Goal: Task Accomplishment & Management: Manage account settings

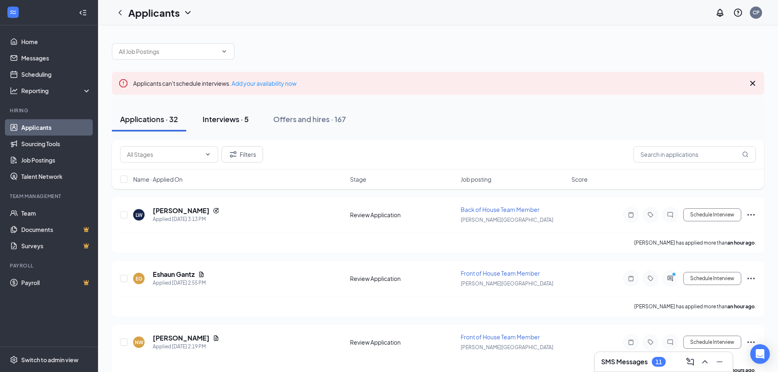
click at [235, 125] on button "Interviews · 5" at bounding box center [225, 119] width 62 height 25
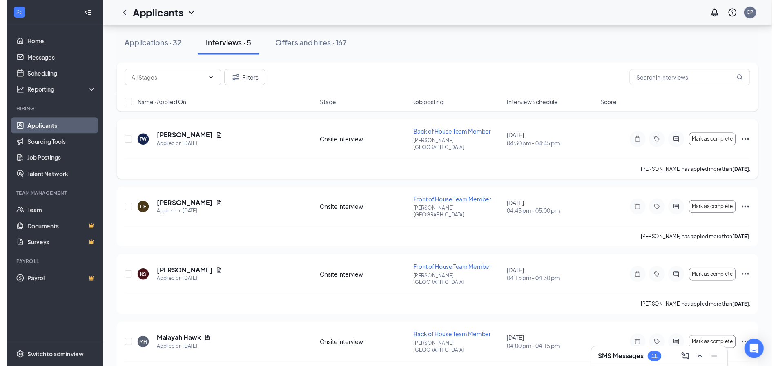
scroll to position [82, 0]
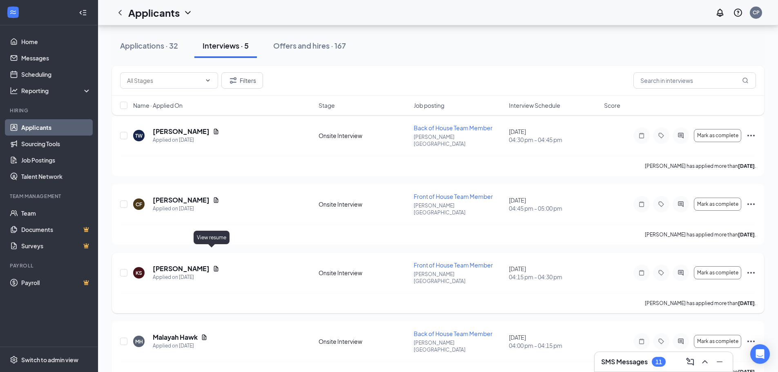
click at [213, 265] on icon "Document" at bounding box center [216, 268] width 7 height 7
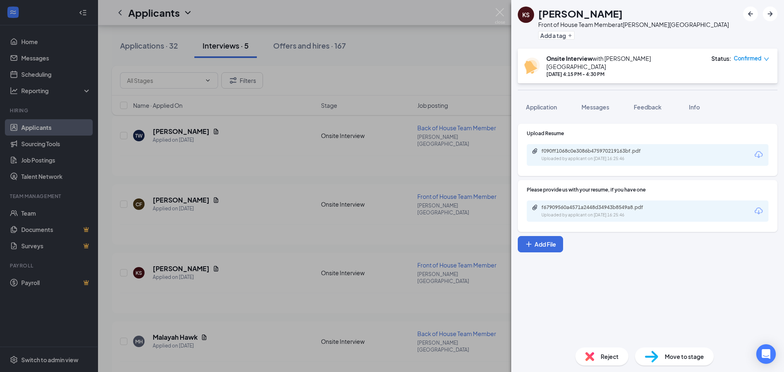
click at [584, 148] on div "f090ff1068c0e3086b475970219163bf.pdf" at bounding box center [598, 151] width 114 height 7
click at [432, 65] on div "KS [PERSON_NAME] Front of House Team Member at [PERSON_NAME][GEOGRAPHIC_DATA] A…" at bounding box center [392, 186] width 784 height 372
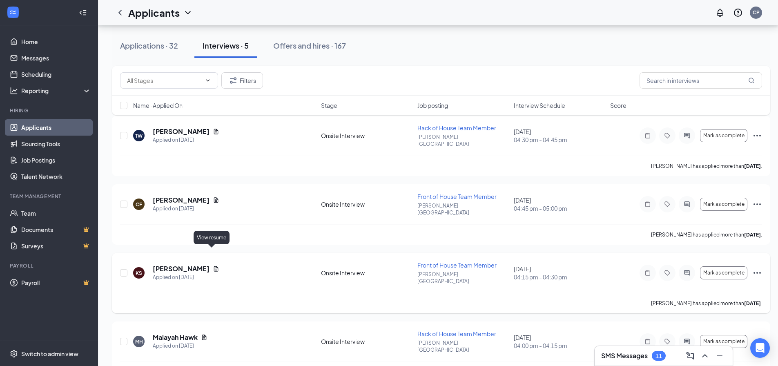
click at [214, 266] on icon "Document" at bounding box center [216, 268] width 4 height 5
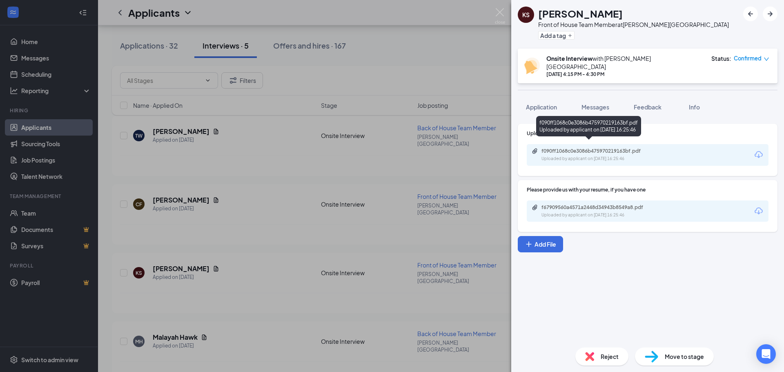
click at [604, 156] on div "Uploaded by applicant on [DATE] 16:25:46" at bounding box center [602, 159] width 123 height 7
click at [305, 206] on div "KS [PERSON_NAME] Front of House Team Member at [PERSON_NAME][GEOGRAPHIC_DATA] A…" at bounding box center [392, 186] width 784 height 372
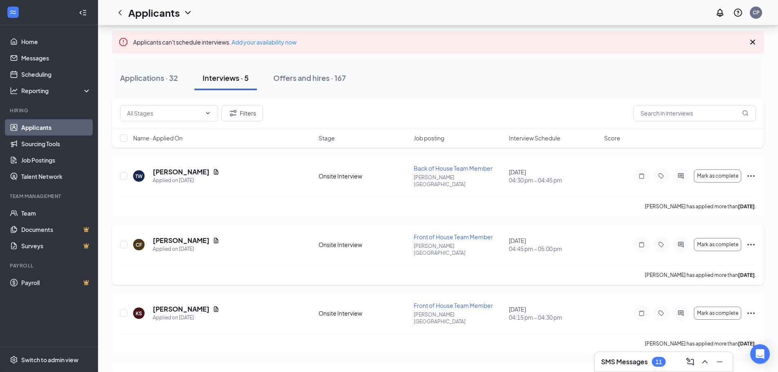
scroll to position [41, 0]
click at [213, 238] on icon "Document" at bounding box center [216, 241] width 7 height 7
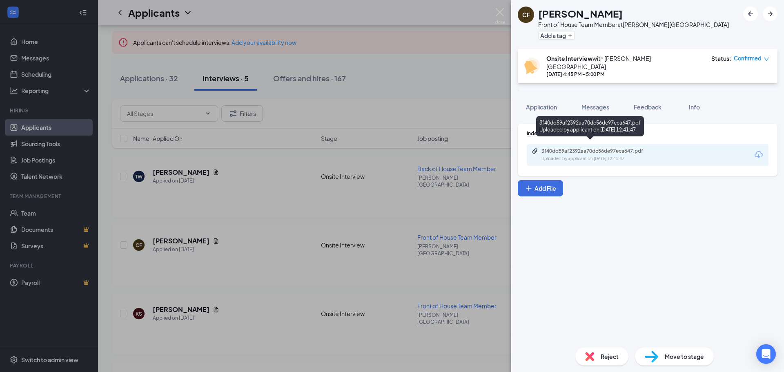
click at [582, 156] on div "Uploaded by applicant on [DATE] 12:41:47" at bounding box center [602, 159] width 123 height 7
click at [296, 110] on div "CF [PERSON_NAME] Front of House Team Member at [PERSON_NAME][GEOGRAPHIC_DATA] A…" at bounding box center [392, 186] width 784 height 372
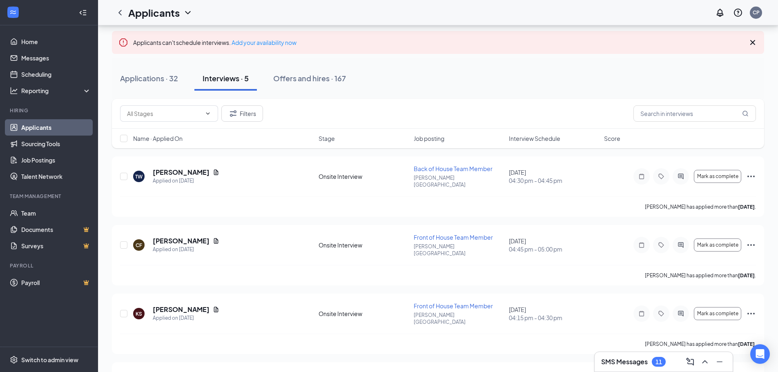
click at [657, 369] on div "SMS Messages 11" at bounding box center [664, 362] width 138 height 20
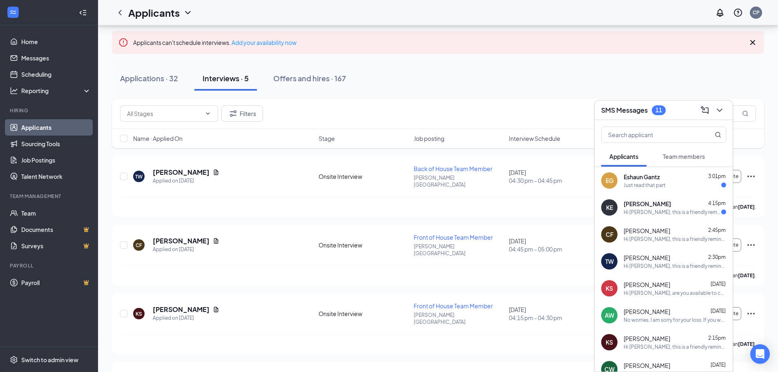
click at [668, 188] on div "Just read that part" at bounding box center [675, 185] width 102 height 7
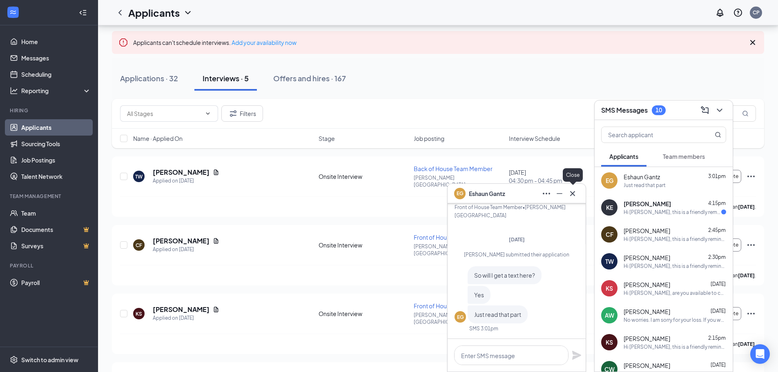
click at [575, 196] on icon "Cross" at bounding box center [573, 194] width 10 height 10
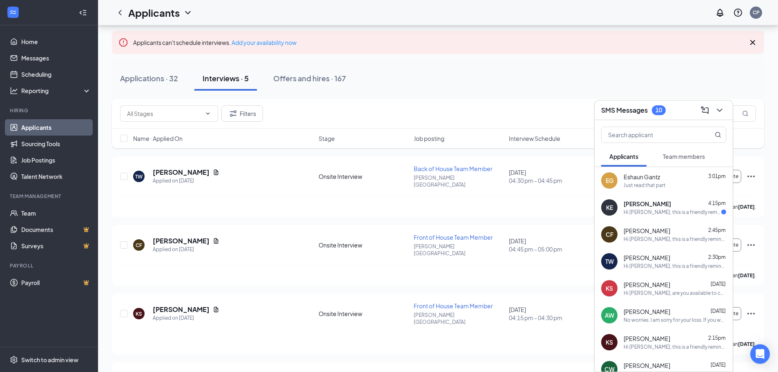
click at [629, 207] on span "[PERSON_NAME]" at bounding box center [647, 204] width 47 height 8
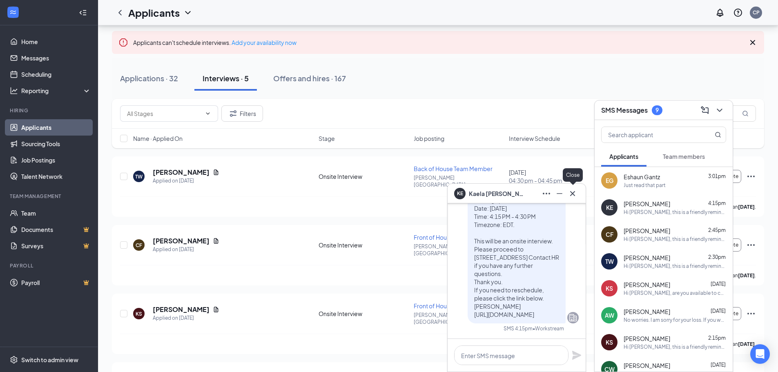
click at [577, 192] on button at bounding box center [572, 193] width 13 height 13
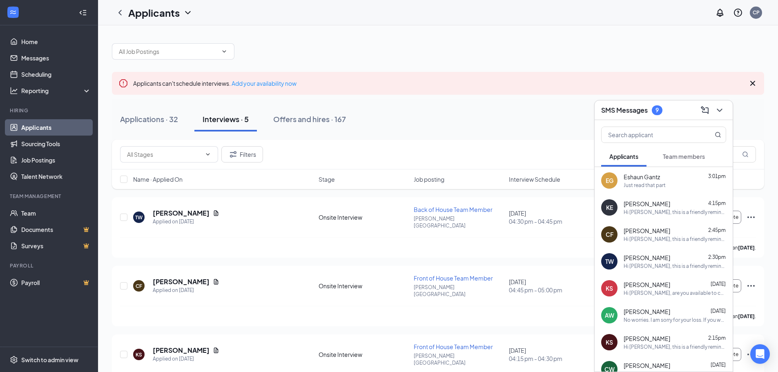
click at [670, 198] on div "KE [PERSON_NAME] 4:15pm Hi [PERSON_NAME], this is a friendly reminder. Your mee…" at bounding box center [664, 207] width 138 height 27
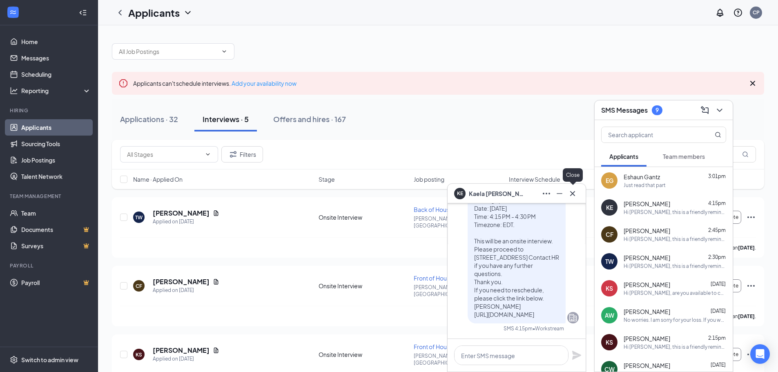
click at [572, 192] on icon "Cross" at bounding box center [573, 194] width 10 height 10
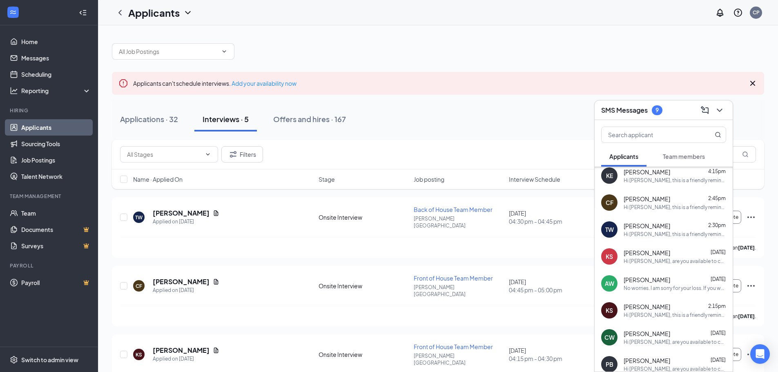
scroll to position [82, 0]
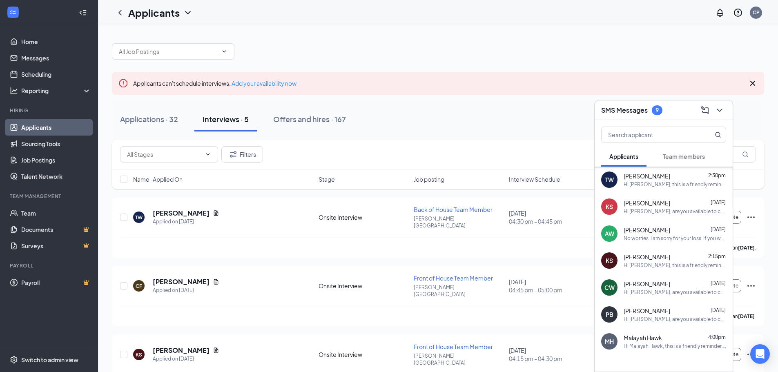
click at [662, 229] on div "[PERSON_NAME] [DATE]" at bounding box center [675, 230] width 102 height 8
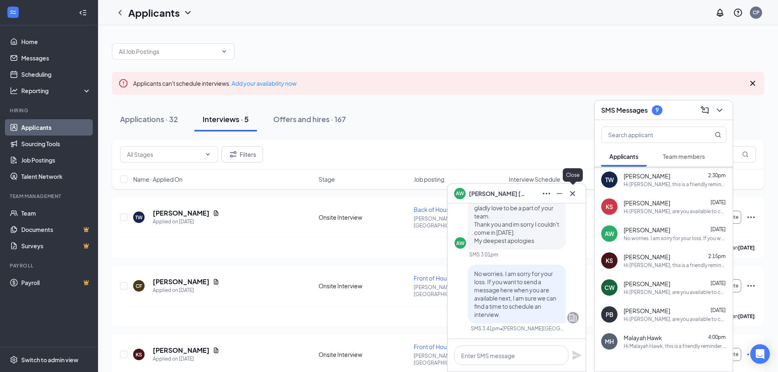
click at [575, 194] on icon "Cross" at bounding box center [573, 194] width 10 height 10
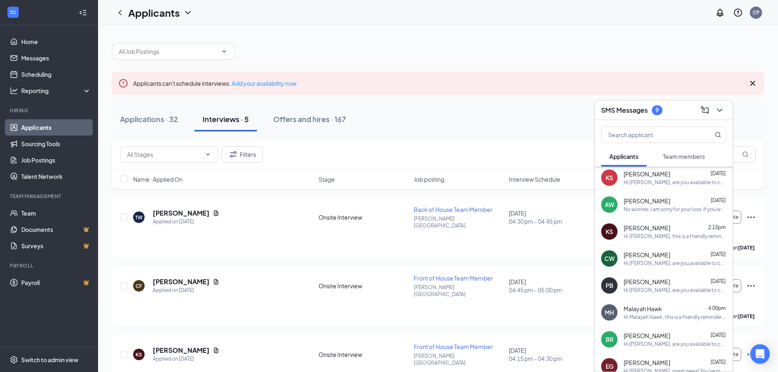
scroll to position [0, 0]
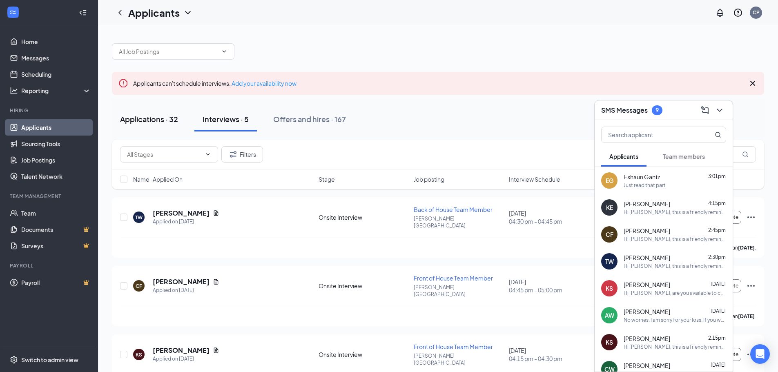
click at [154, 127] on button "Applications · 32" at bounding box center [149, 119] width 74 height 25
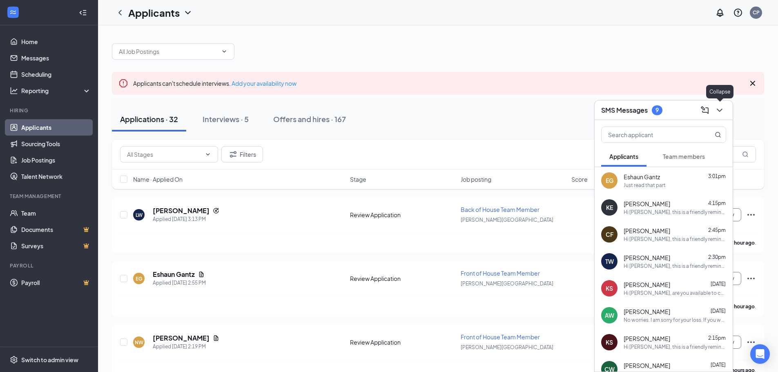
click at [716, 107] on icon "ChevronDown" at bounding box center [720, 110] width 10 height 10
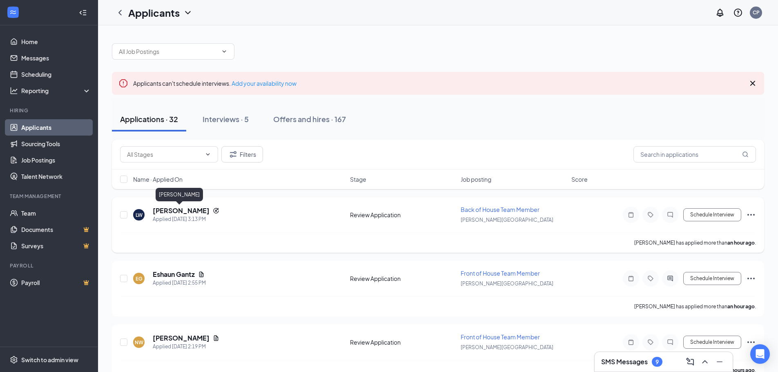
click at [179, 210] on h5 "[PERSON_NAME]" at bounding box center [181, 210] width 57 height 9
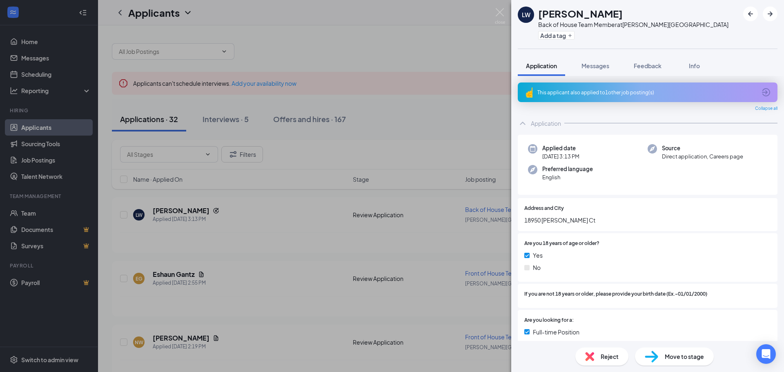
click at [626, 91] on div "This applicant also applied to 1 other job posting(s)" at bounding box center [646, 92] width 219 height 7
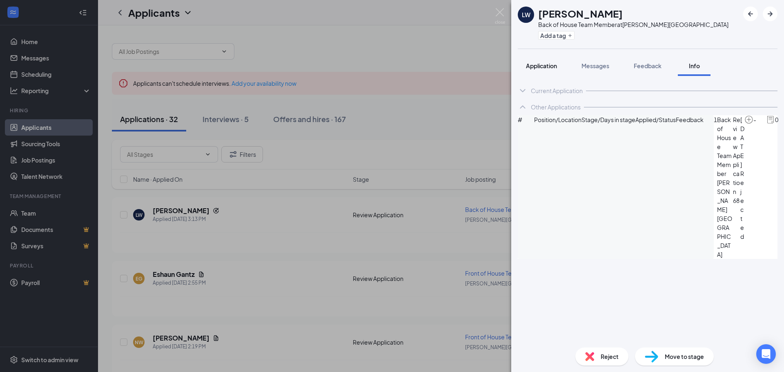
click at [543, 65] on span "Application" at bounding box center [541, 65] width 31 height 7
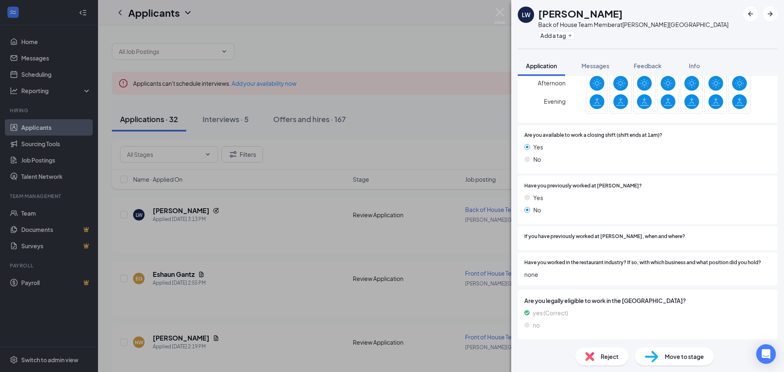
scroll to position [370, 0]
click at [598, 358] on div "Reject" at bounding box center [601, 357] width 53 height 18
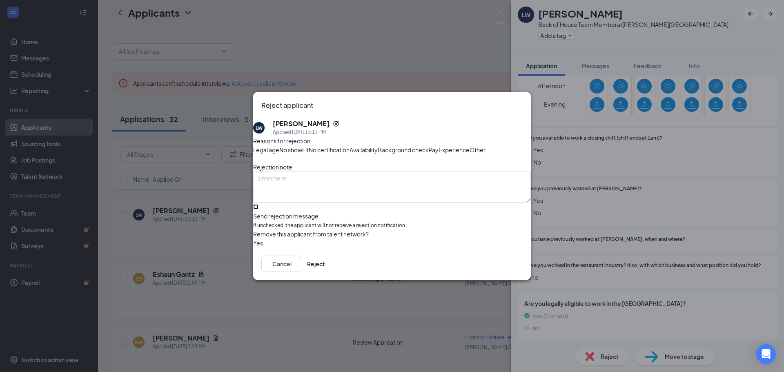
click at [258, 209] on input "Send rejection message If unchecked, the applicant will not receive a rejection…" at bounding box center [255, 206] width 5 height 5
checkbox input "true"
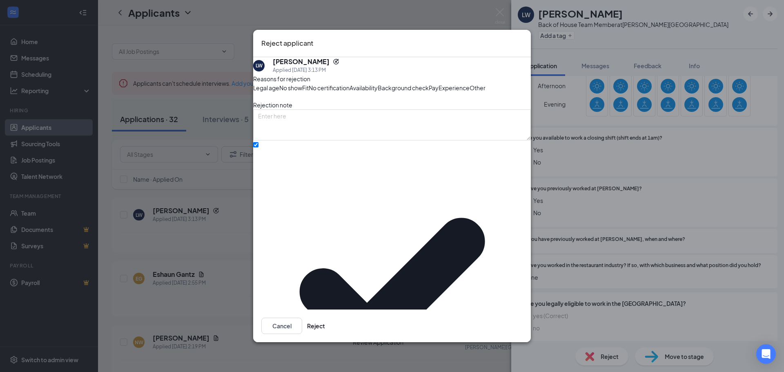
click at [502, 312] on div "Cancel Reject" at bounding box center [392, 326] width 278 height 33
click at [325, 318] on button "Reject" at bounding box center [316, 326] width 18 height 16
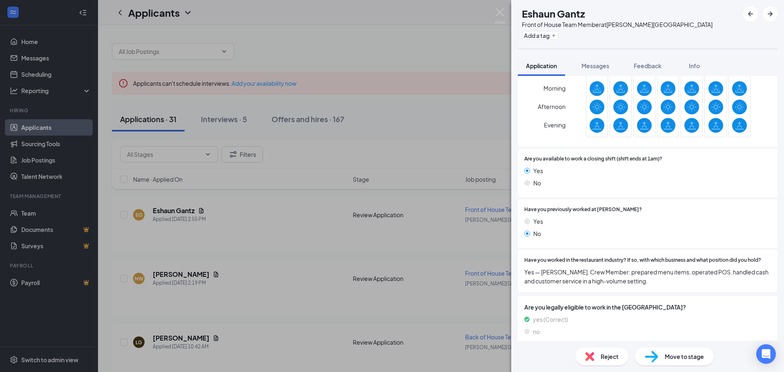
scroll to position [339, 0]
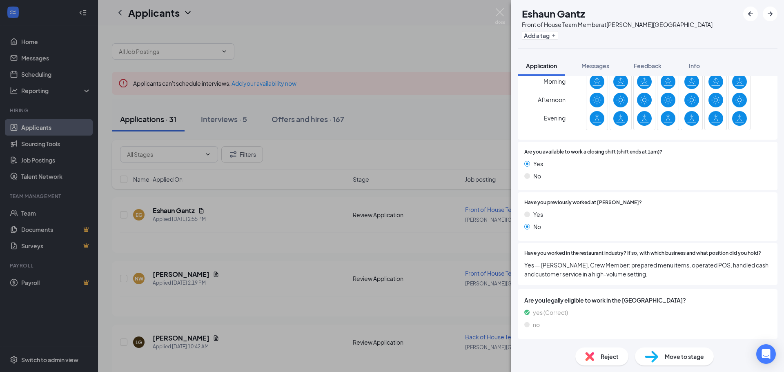
click at [228, 270] on div "EG Eshaun Gantz Front of House Team Member at [PERSON_NAME][GEOGRAPHIC_DATA] Ad…" at bounding box center [392, 186] width 784 height 372
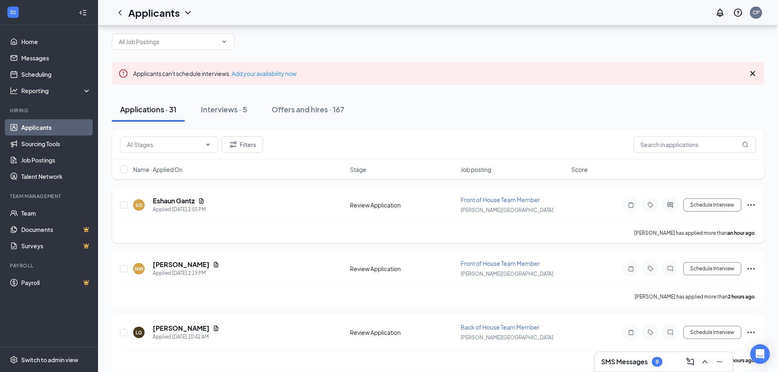
scroll to position [41, 0]
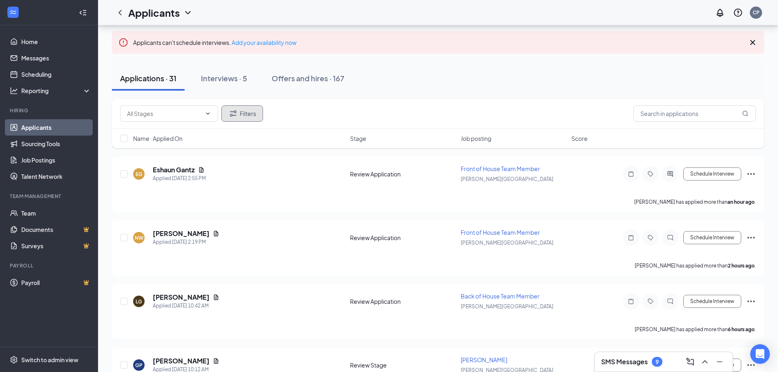
click at [231, 114] on icon "Filter" at bounding box center [233, 113] width 7 height 6
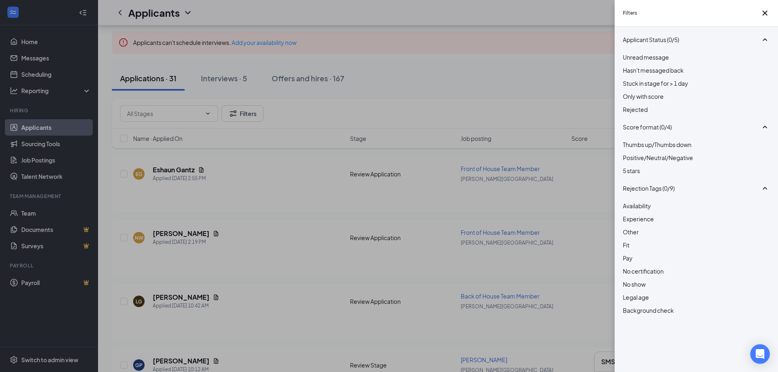
scroll to position [25, 0]
click at [171, 106] on div "Filters Applicant Status (0/5) Unread message Hasn't messaged back Stuck in sta…" at bounding box center [389, 186] width 778 height 372
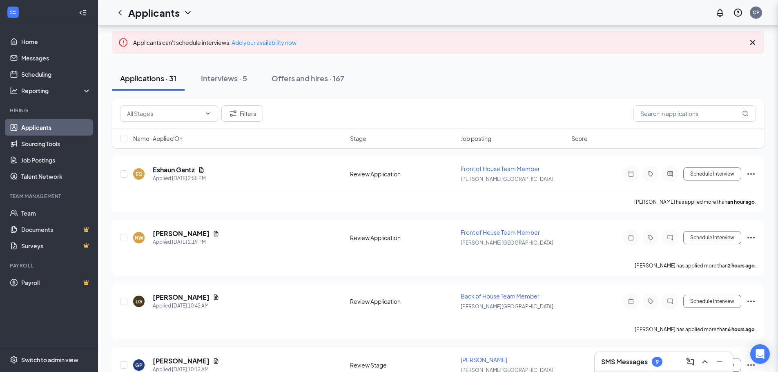
click at [197, 123] on div "Filters Applicant Status (0/5) Unread message Hasn't messaged back Stuck in sta…" at bounding box center [389, 186] width 778 height 372
click at [201, 115] on span at bounding box center [169, 113] width 98 height 16
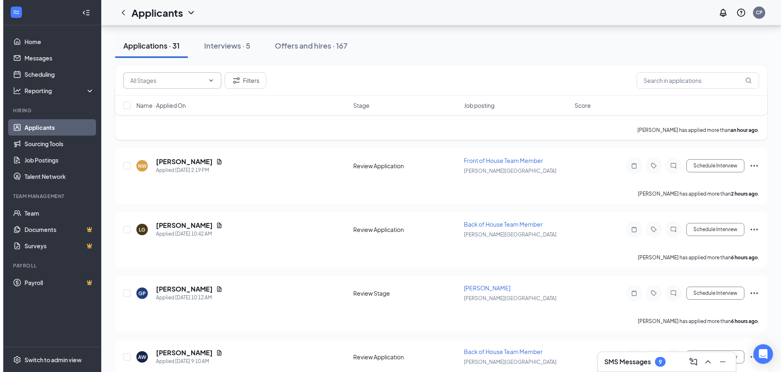
scroll to position [123, 0]
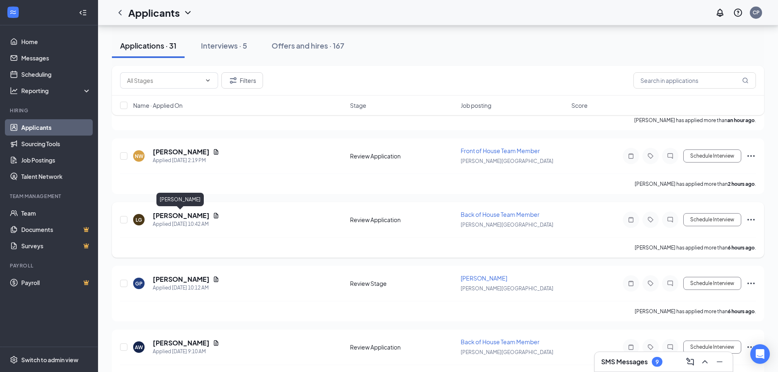
click at [198, 215] on h5 "[PERSON_NAME]" at bounding box center [181, 215] width 57 height 9
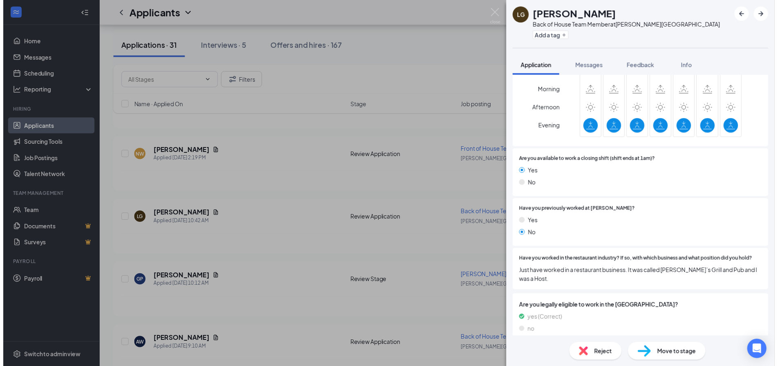
scroll to position [304, 0]
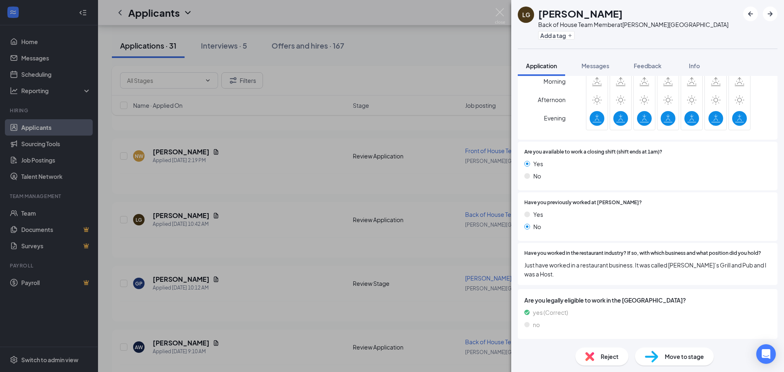
click at [193, 275] on div "LG [PERSON_NAME] Back of House Team Member at [PERSON_NAME][GEOGRAPHIC_DATA] Ad…" at bounding box center [392, 186] width 784 height 372
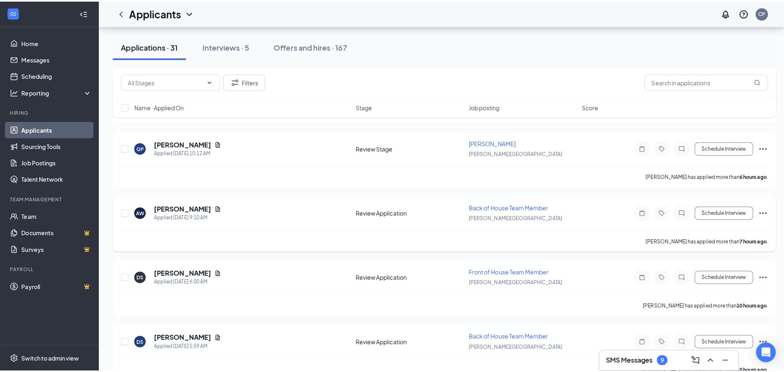
scroll to position [245, 0]
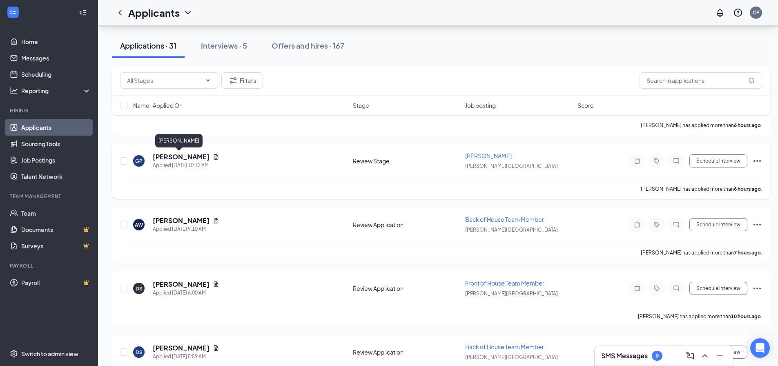
click at [183, 156] on h5 "[PERSON_NAME]" at bounding box center [181, 156] width 57 height 9
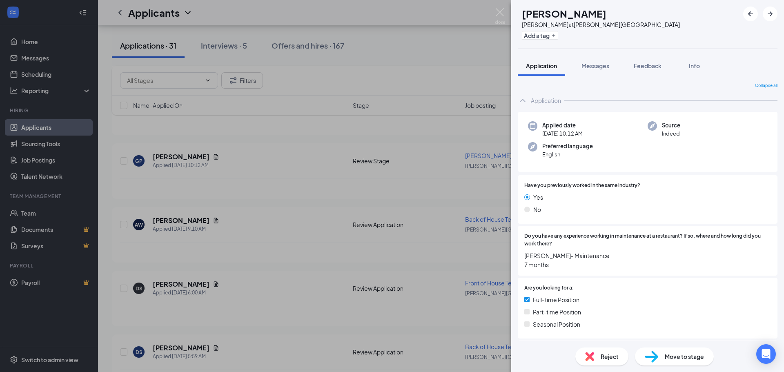
click at [207, 156] on div "GP [PERSON_NAME] [PERSON_NAME] at [PERSON_NAME][GEOGRAPHIC_DATA] Add a tag Appl…" at bounding box center [392, 186] width 784 height 372
click at [213, 156] on icon "Document" at bounding box center [216, 157] width 7 height 7
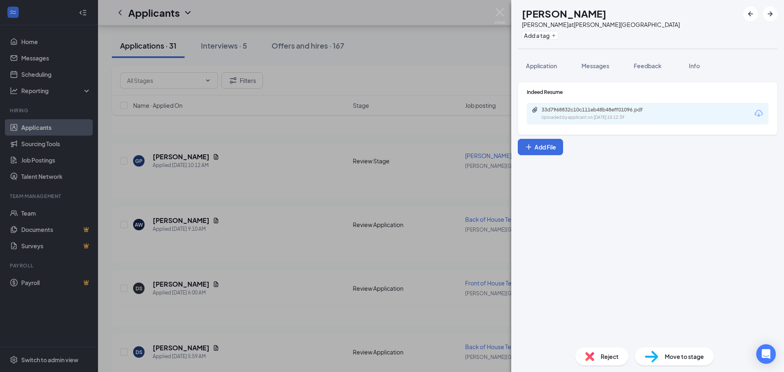
click at [584, 123] on div "33d7968832c10c111eb48b48eff01096.pdf Uploaded by applicant on [DATE] 10:12:39" at bounding box center [648, 114] width 242 height 22
click at [588, 117] on div "Uploaded by applicant on [DATE] 10:12:39" at bounding box center [602, 117] width 123 height 7
click at [202, 171] on div "GP [PERSON_NAME] [PERSON_NAME] at [PERSON_NAME][GEOGRAPHIC_DATA] Add a tag Appl…" at bounding box center [392, 186] width 784 height 372
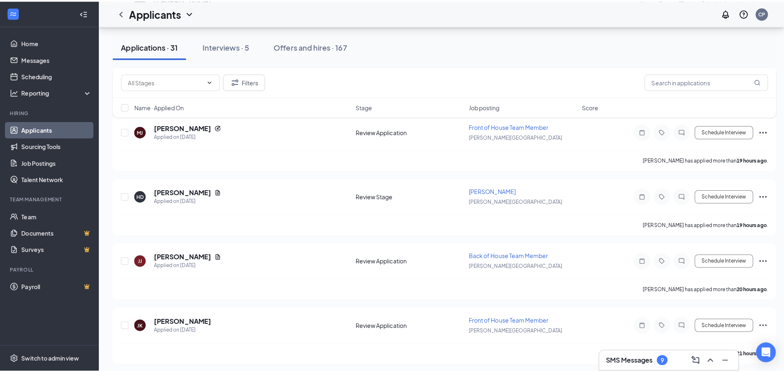
scroll to position [858, 0]
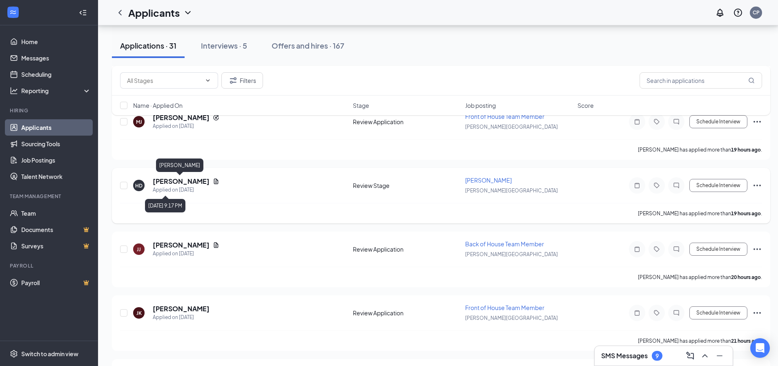
click at [179, 180] on h5 "[PERSON_NAME]" at bounding box center [181, 181] width 57 height 9
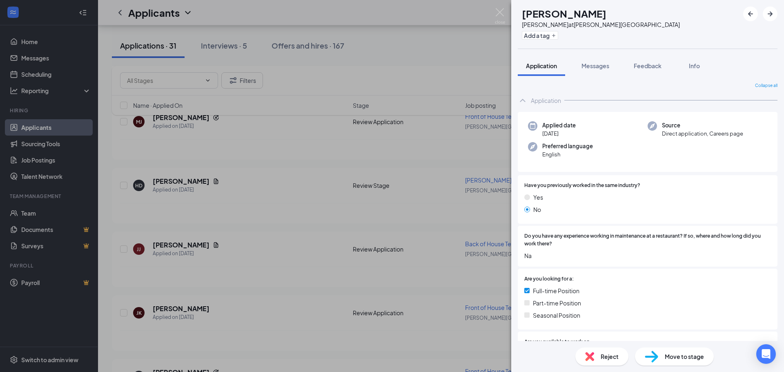
click at [252, 205] on div "HD [PERSON_NAME] [PERSON_NAME] at [PERSON_NAME][GEOGRAPHIC_DATA] Add a tag Appl…" at bounding box center [392, 186] width 784 height 372
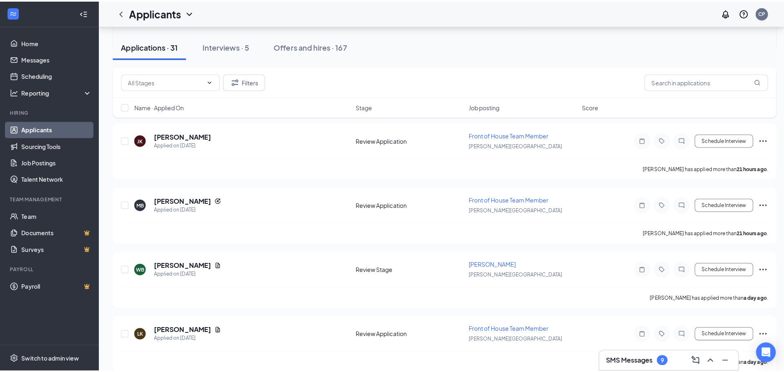
scroll to position [1062, 0]
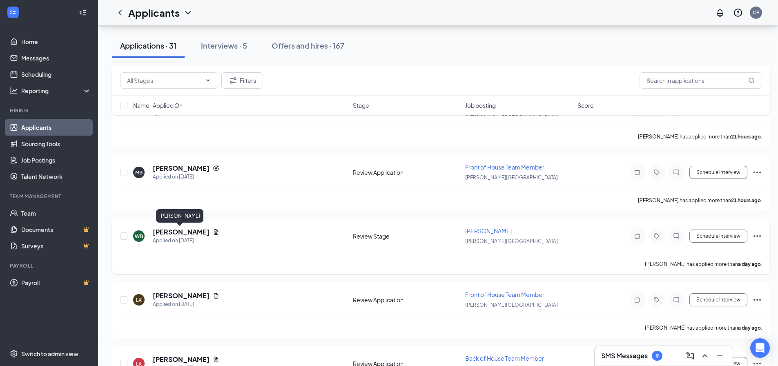
click at [193, 230] on h5 "[PERSON_NAME]" at bounding box center [181, 231] width 57 height 9
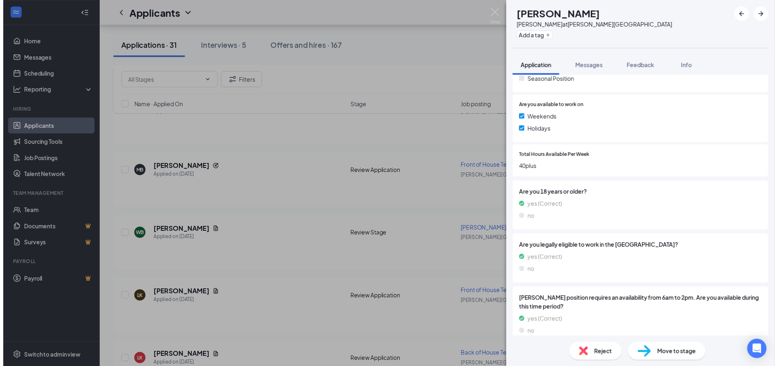
scroll to position [270, 0]
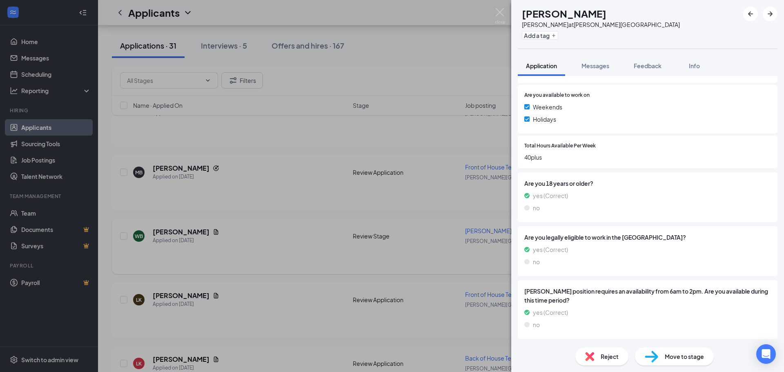
click at [205, 230] on div "WB [PERSON_NAME] at [PERSON_NAME][GEOGRAPHIC_DATA] Add a tag Application Messag…" at bounding box center [392, 186] width 784 height 372
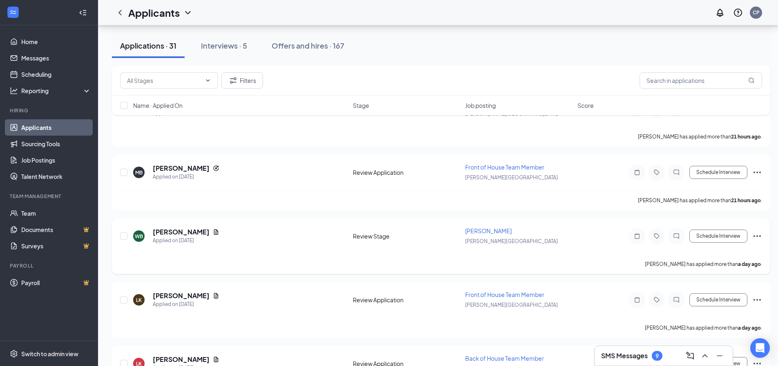
click at [214, 232] on icon "Document" at bounding box center [216, 231] width 4 height 5
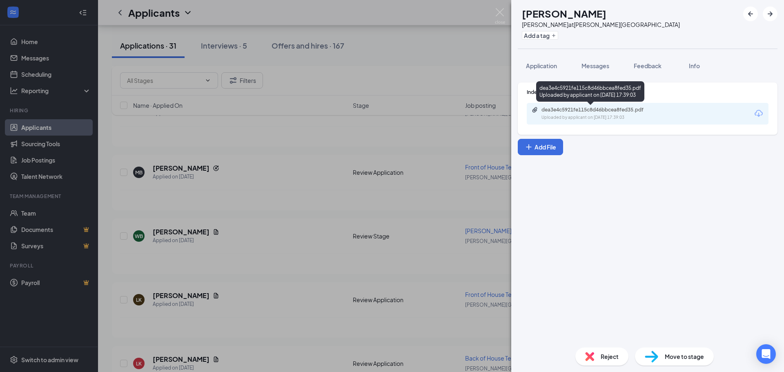
click at [577, 120] on div "Uploaded by applicant on [DATE] 17:39:03" at bounding box center [602, 117] width 123 height 7
click at [202, 206] on div "WB [PERSON_NAME] at [PERSON_NAME][GEOGRAPHIC_DATA] Add a tag Application Messag…" at bounding box center [392, 186] width 784 height 372
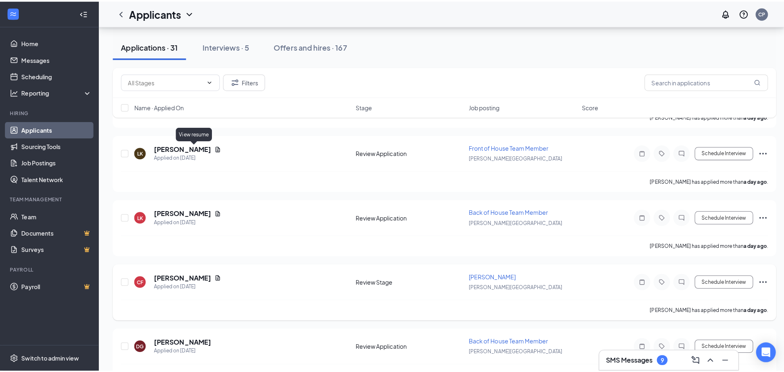
scroll to position [1266, 0]
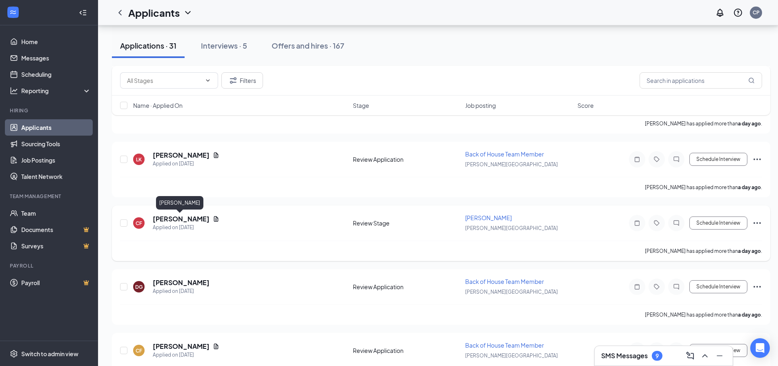
click at [186, 219] on h5 "[PERSON_NAME]" at bounding box center [181, 218] width 57 height 9
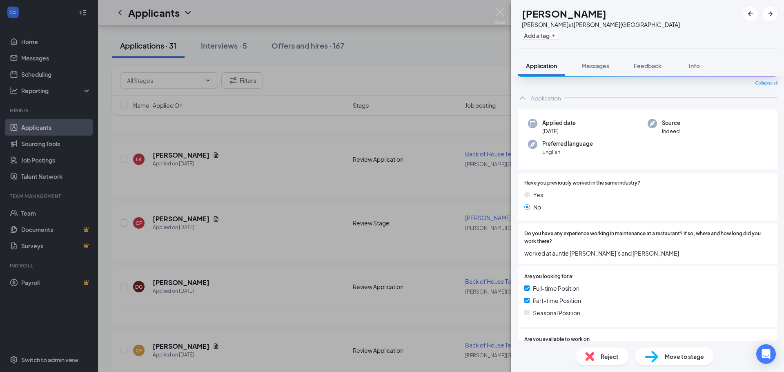
scroll to position [25, 0]
click at [250, 235] on div "CF [PERSON_NAME] at [PERSON_NAME][GEOGRAPHIC_DATA] Add a tag Application Messag…" at bounding box center [392, 186] width 784 height 372
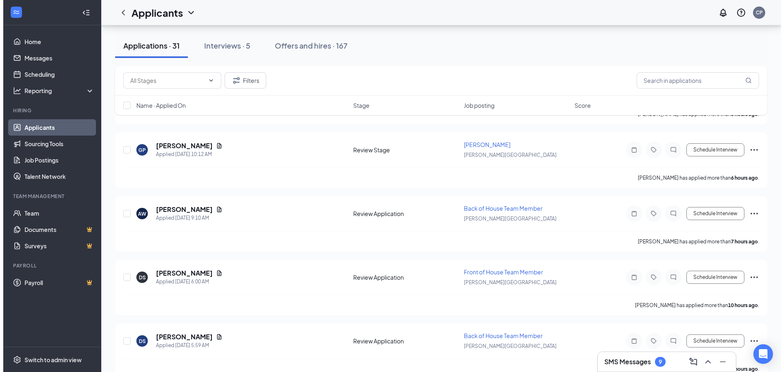
scroll to position [297, 0]
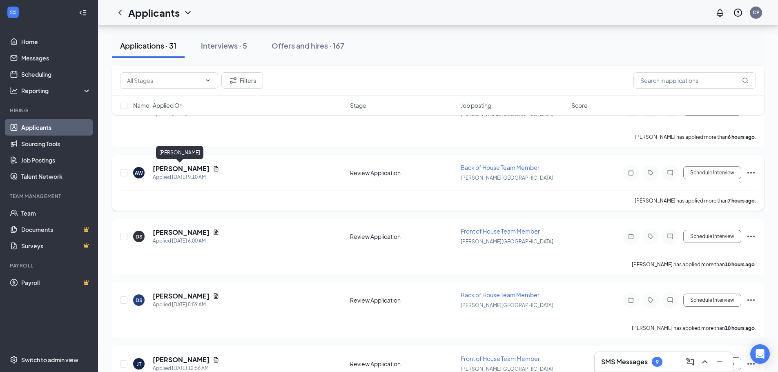
click at [181, 169] on h5 "[PERSON_NAME]" at bounding box center [181, 168] width 57 height 9
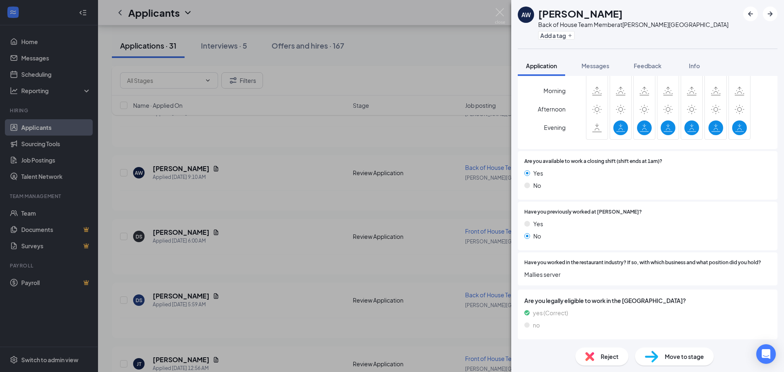
scroll to position [330, 0]
click at [175, 229] on div "AW [PERSON_NAME] Back of House Team Member at [PERSON_NAME][GEOGRAPHIC_DATA] Ad…" at bounding box center [392, 186] width 784 height 372
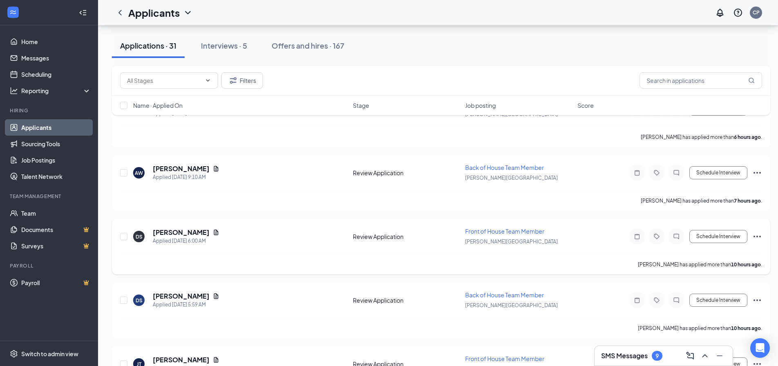
click at [177, 231] on h5 "[PERSON_NAME]" at bounding box center [181, 232] width 57 height 9
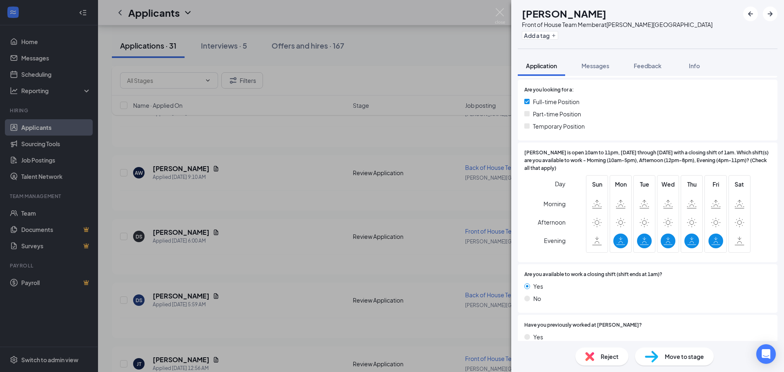
scroll to position [318, 0]
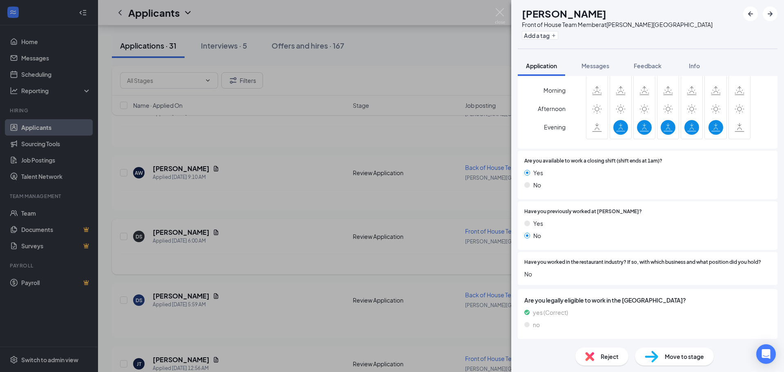
click at [172, 226] on div "DS [PERSON_NAME] Front of House Team Member at [PERSON_NAME][GEOGRAPHIC_DATA] A…" at bounding box center [392, 186] width 784 height 372
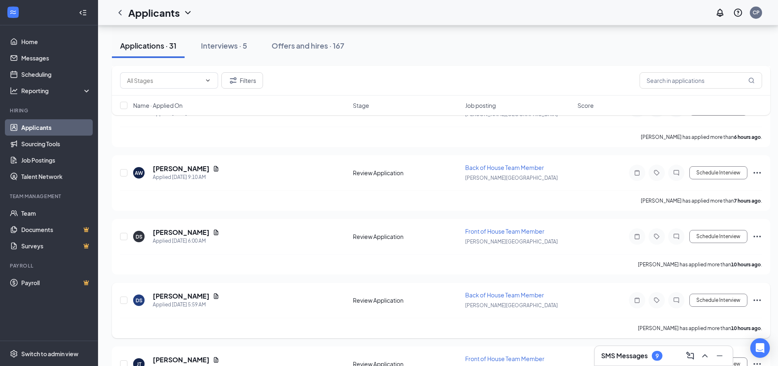
click at [174, 294] on h5 "[PERSON_NAME]" at bounding box center [181, 296] width 57 height 9
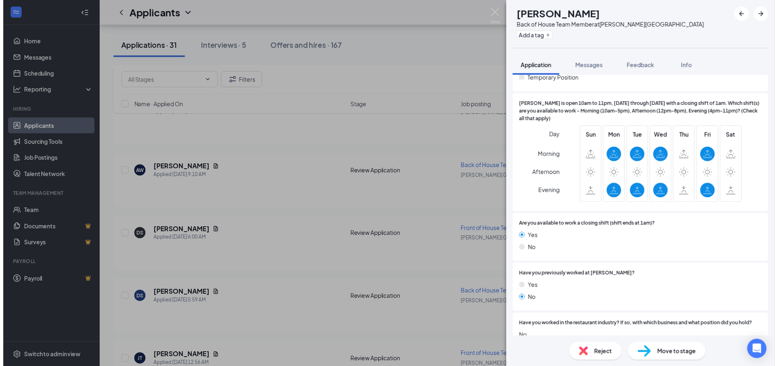
scroll to position [318, 0]
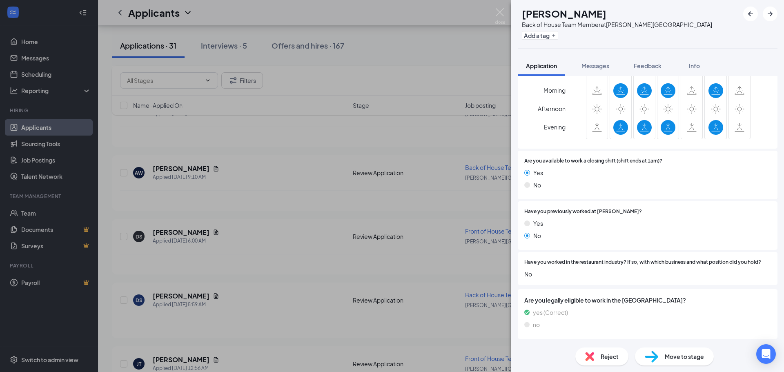
drag, startPoint x: 292, startPoint y: 210, endPoint x: 224, endPoint y: 282, distance: 99.4
click at [292, 214] on div "DS [PERSON_NAME] Back of House Team Member at [PERSON_NAME][GEOGRAPHIC_DATA] Ad…" at bounding box center [392, 186] width 784 height 372
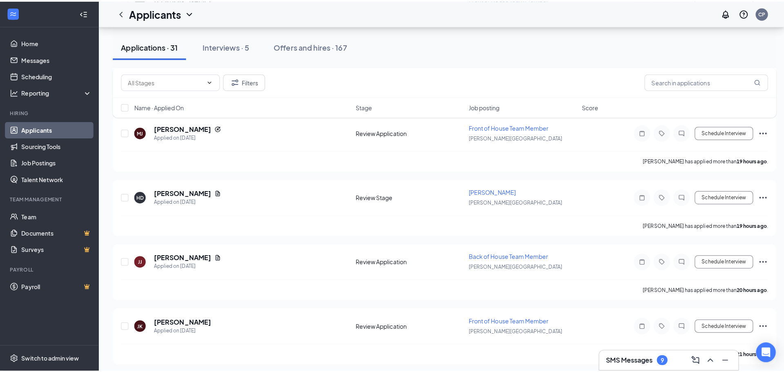
scroll to position [869, 0]
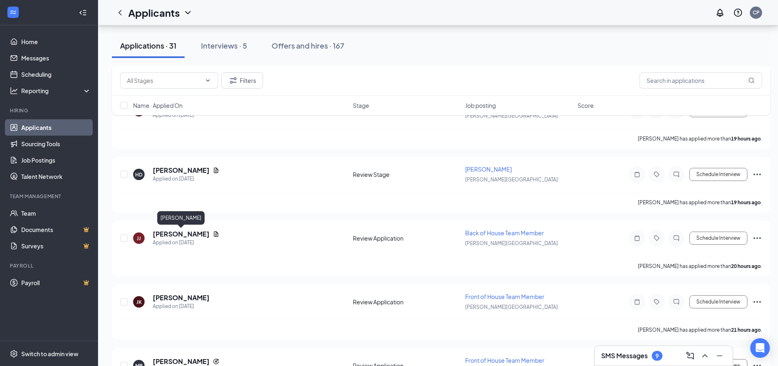
click at [177, 237] on h5 "[PERSON_NAME]" at bounding box center [181, 233] width 57 height 9
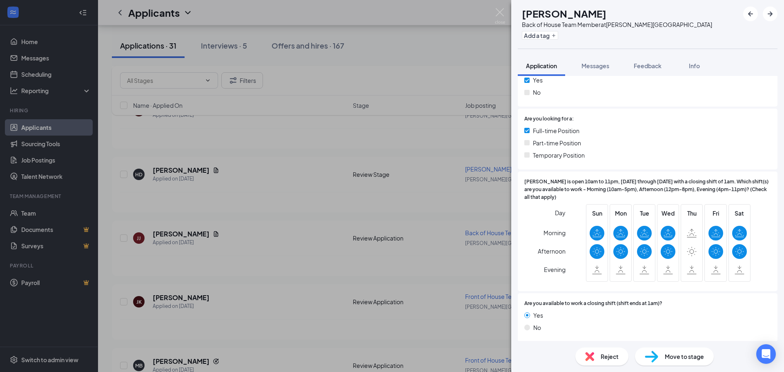
scroll to position [163, 0]
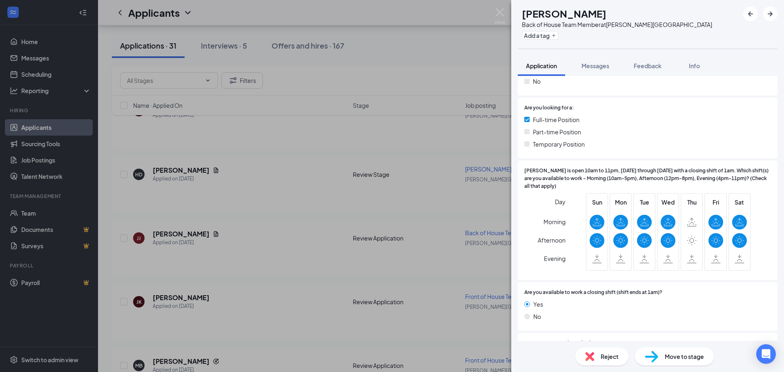
click at [245, 51] on div "[PERSON_NAME] [PERSON_NAME] Back of House Team Member at [PERSON_NAME][GEOGRAPH…" at bounding box center [392, 186] width 784 height 372
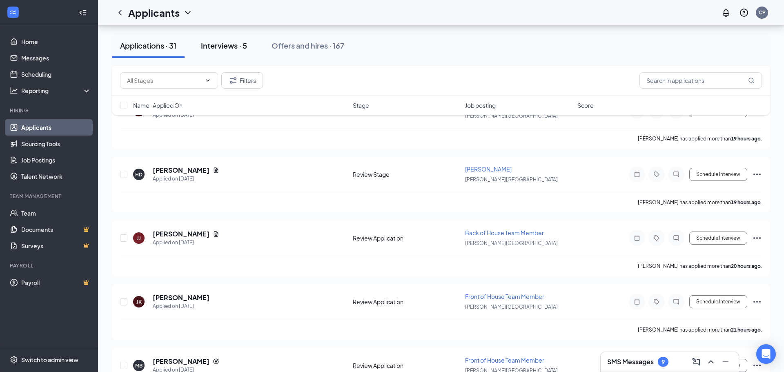
click at [243, 49] on div "Interviews · 5" at bounding box center [224, 45] width 46 height 10
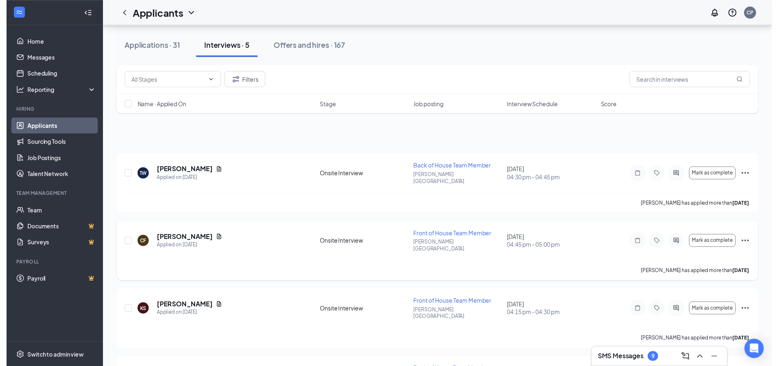
scroll to position [82, 0]
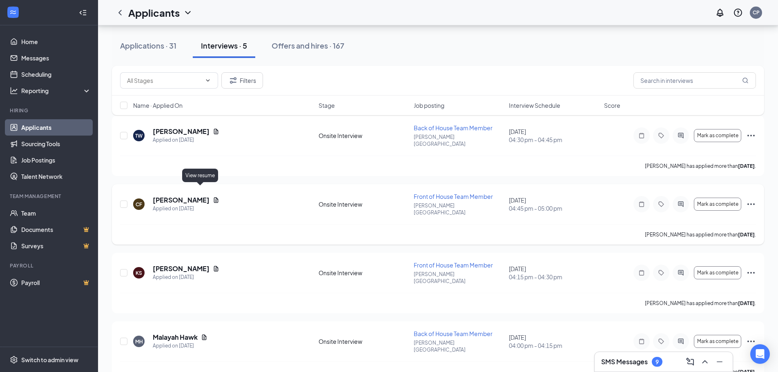
click at [213, 197] on icon "Document" at bounding box center [216, 200] width 7 height 7
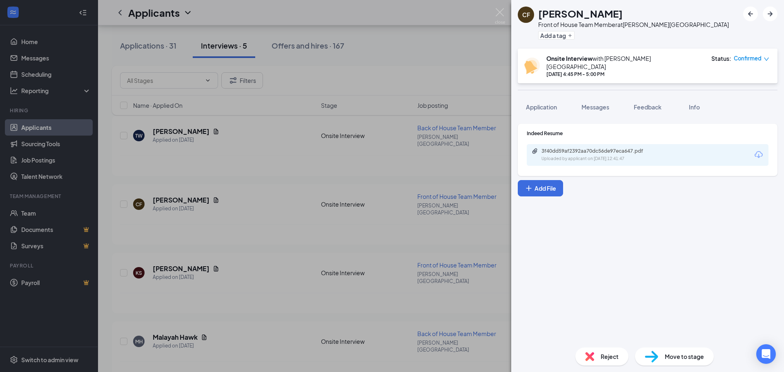
click at [293, 169] on div "CF [PERSON_NAME] Front of House Team Member at [PERSON_NAME][GEOGRAPHIC_DATA] A…" at bounding box center [392, 186] width 784 height 372
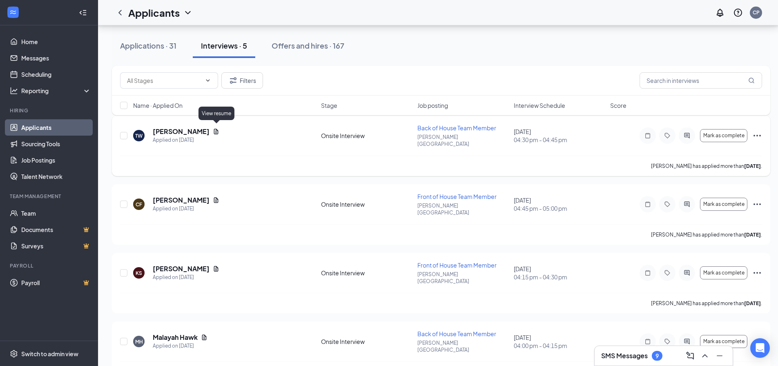
click at [217, 128] on icon "Document" at bounding box center [216, 131] width 7 height 7
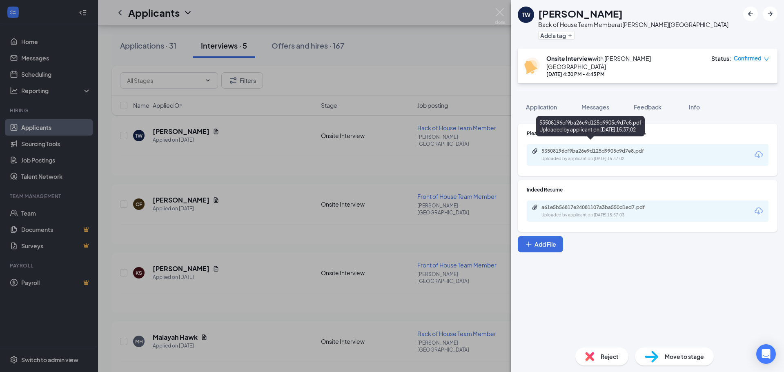
click at [587, 156] on div "Uploaded by applicant on [DATE] 15:37:02" at bounding box center [602, 159] width 123 height 7
click at [353, 70] on div "[PERSON_NAME] Back of House Team Member at [PERSON_NAME][GEOGRAPHIC_DATA] Add a…" at bounding box center [392, 186] width 784 height 372
